Goal: Transaction & Acquisition: Book appointment/travel/reservation

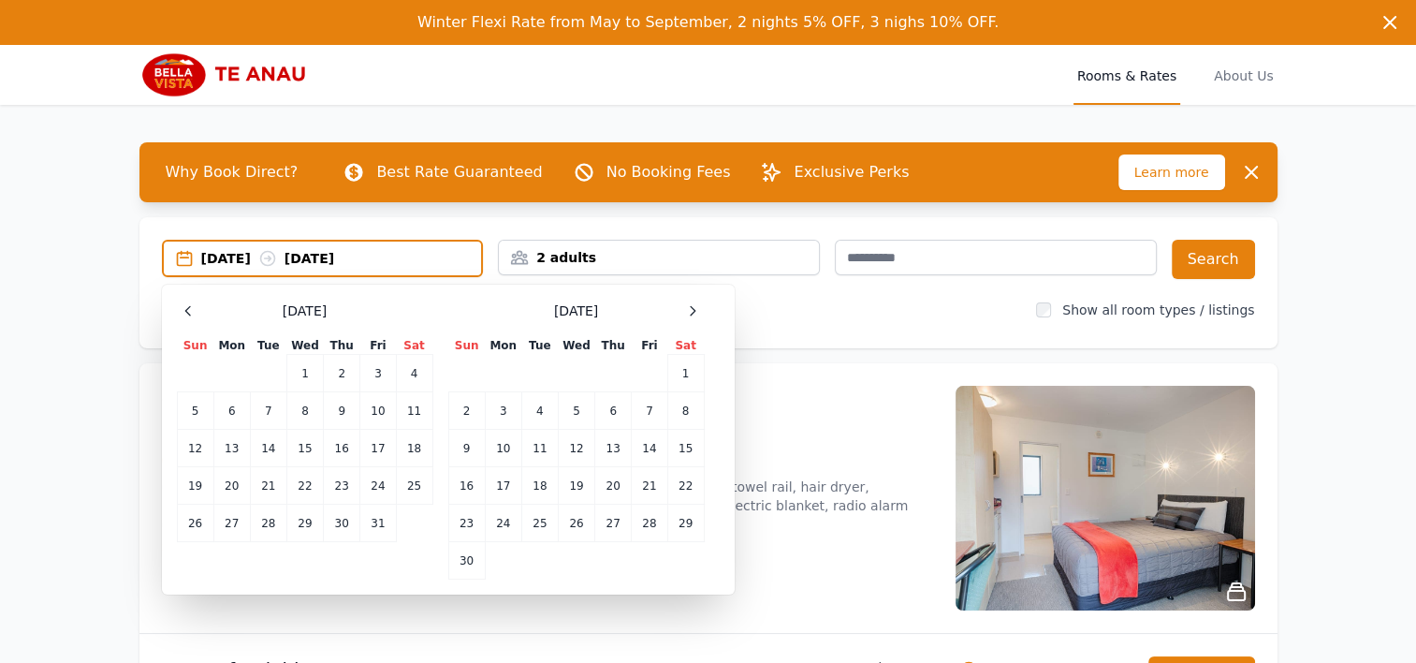
click at [693, 311] on icon at bounding box center [692, 310] width 15 height 15
click at [584, 483] on td "24" at bounding box center [576, 485] width 37 height 37
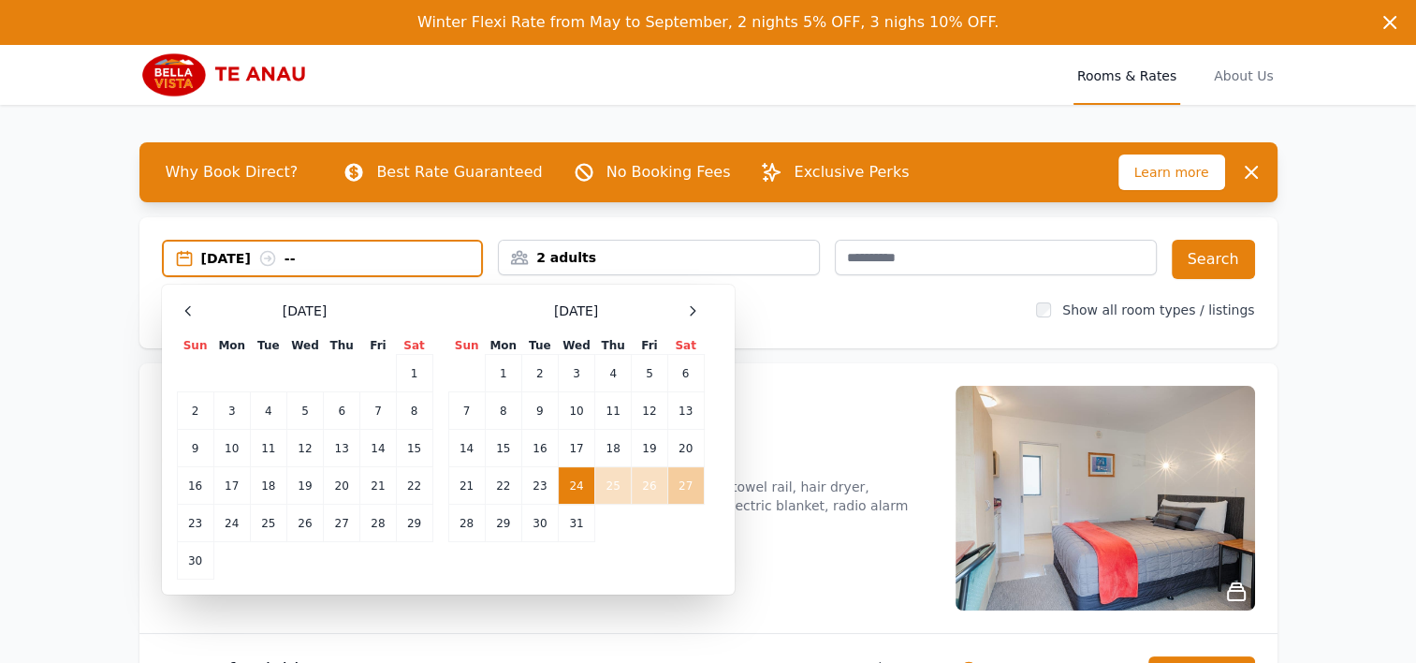
click at [682, 486] on td "27" at bounding box center [685, 485] width 37 height 37
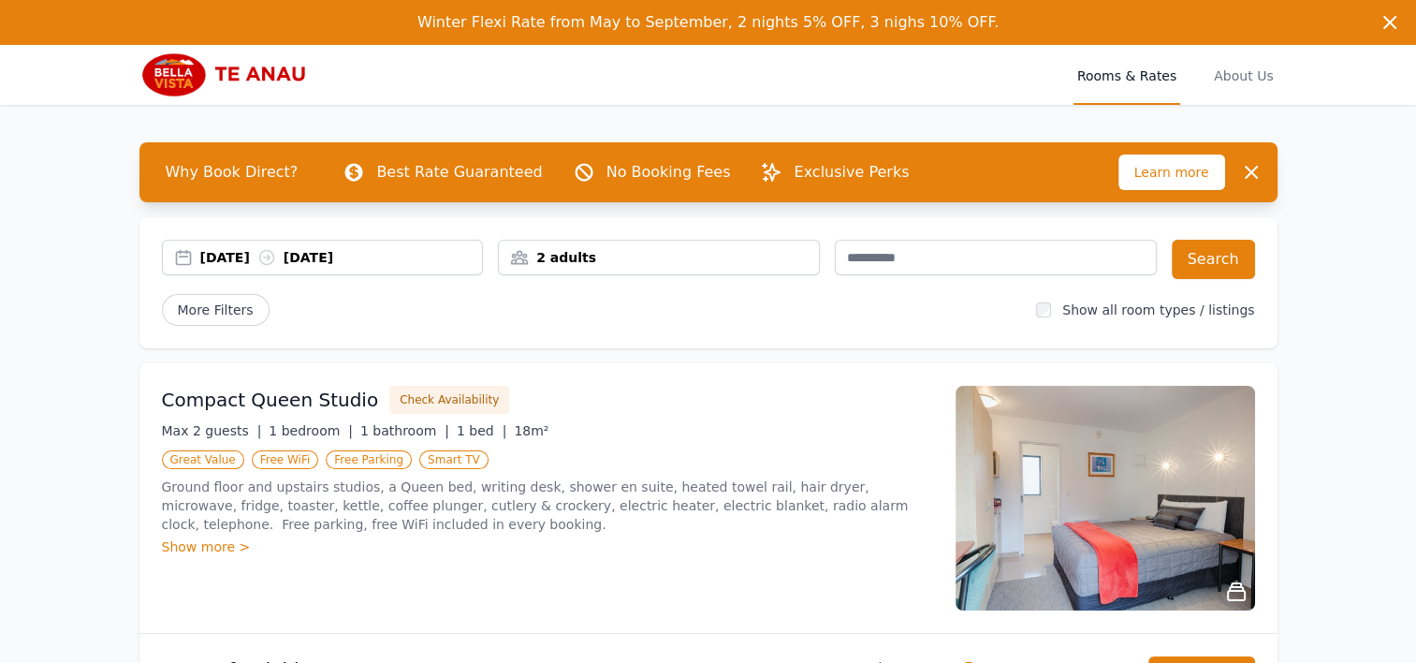
click at [724, 266] on div "2 adults" at bounding box center [659, 258] width 322 height 36
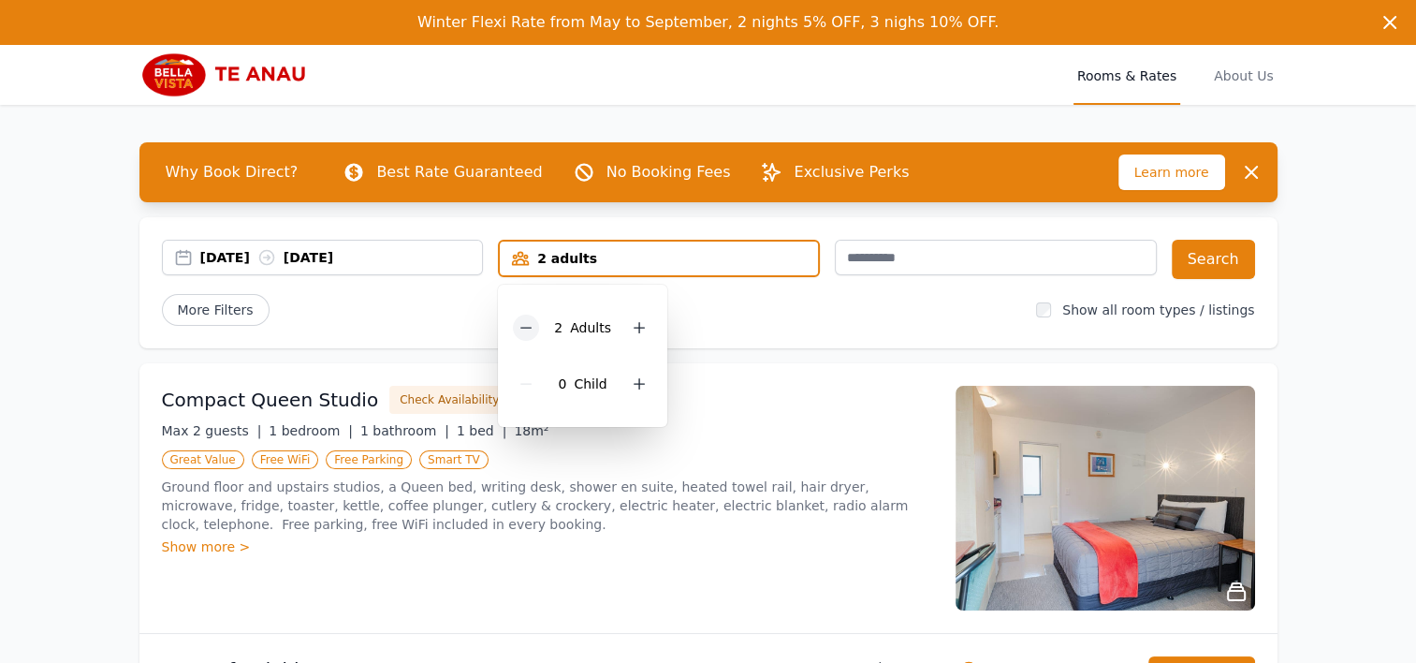
click at [527, 330] on icon at bounding box center [526, 327] width 15 height 15
click at [732, 312] on div "More Filters" at bounding box center [592, 310] width 860 height 32
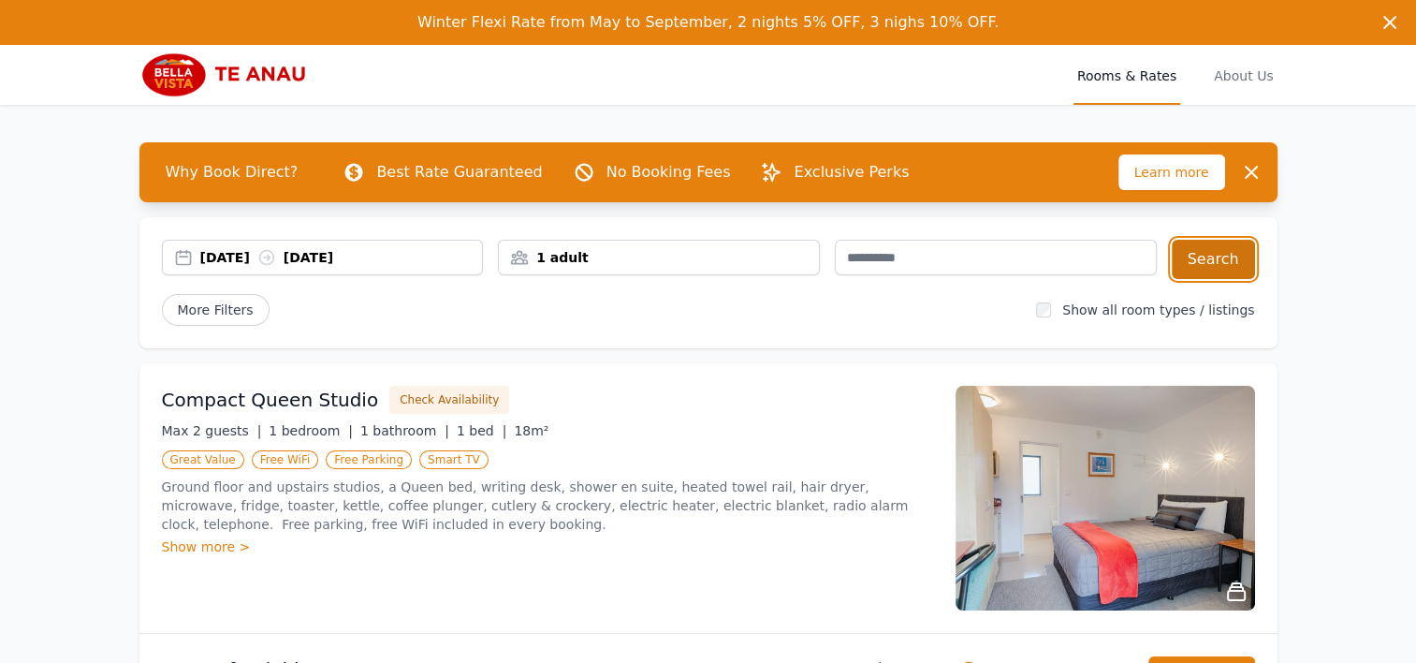
click at [1205, 268] on button "Search" at bounding box center [1213, 259] width 83 height 39
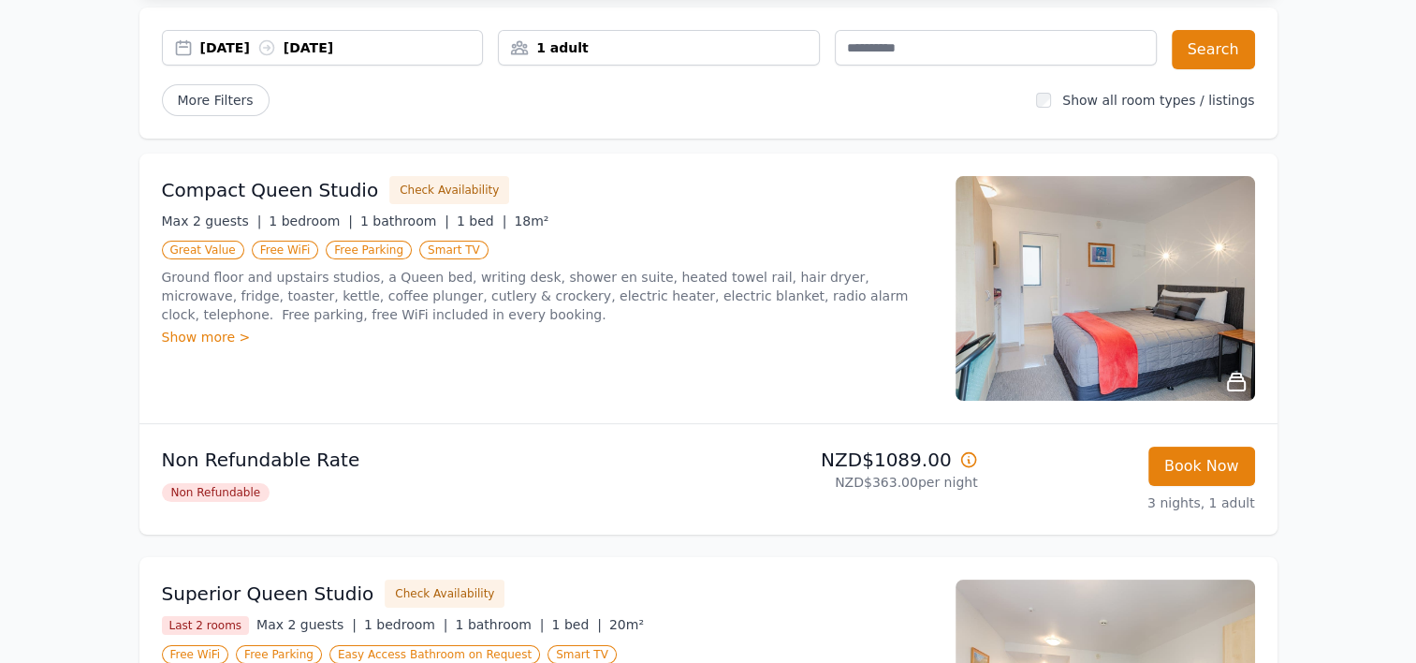
scroll to position [225, 0]
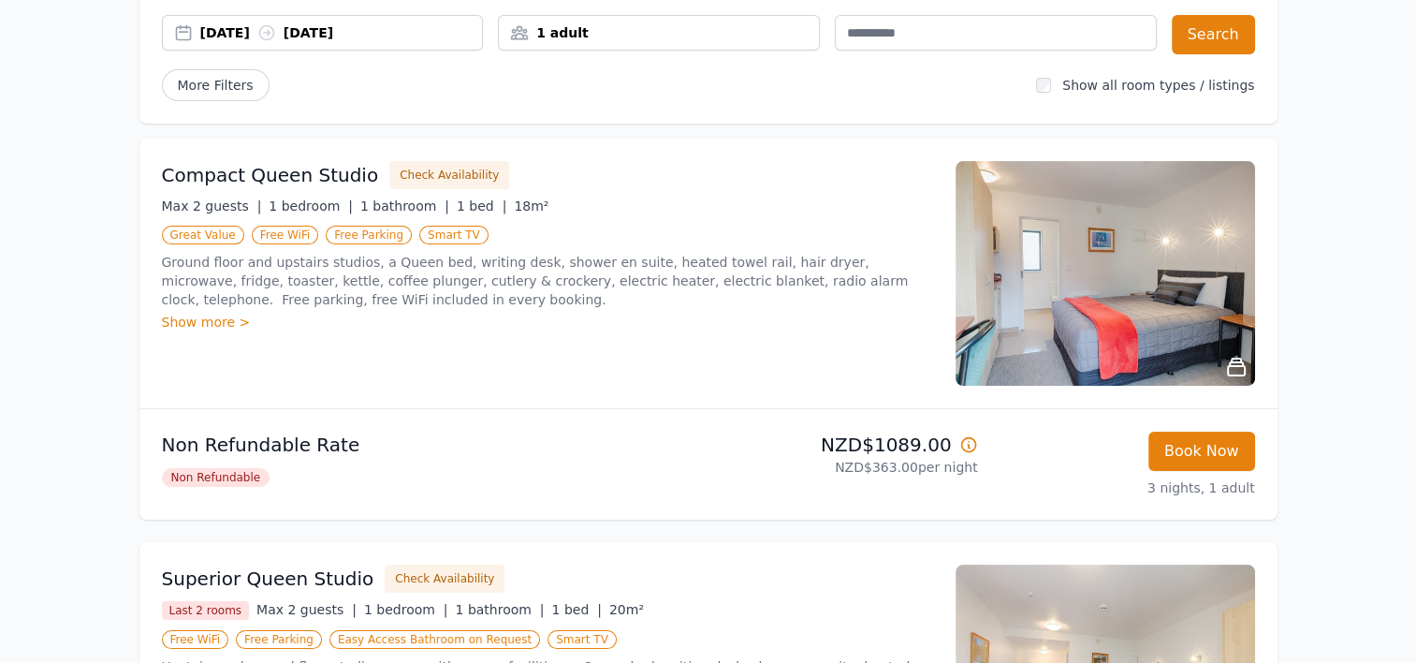
click at [468, 442] on p "Non Refundable Rate" at bounding box center [431, 445] width 539 height 26
click at [1224, 454] on button "Book Now" at bounding box center [1202, 451] width 107 height 39
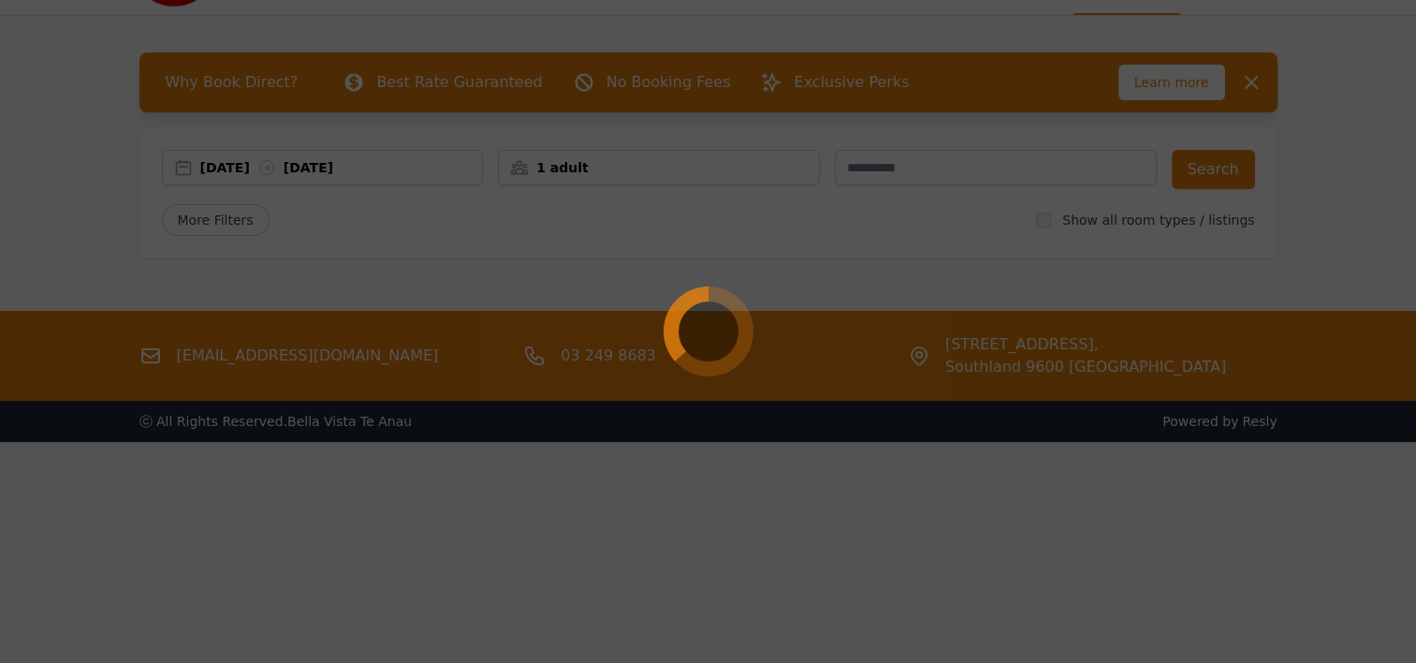
scroll to position [90, 0]
select select "**"
